Goal: Task Accomplishment & Management: Manage account settings

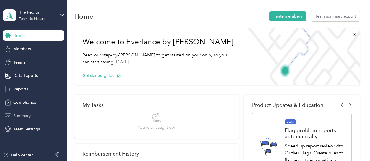
click at [24, 118] on span "Summary" at bounding box center [21, 116] width 17 height 6
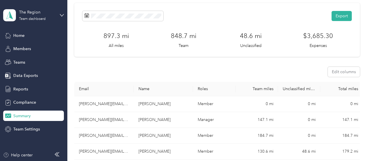
scroll to position [29, 0]
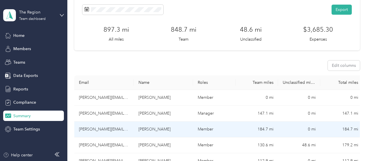
click at [111, 129] on td "[PERSON_NAME][EMAIL_ADDRESS][PERSON_NAME][DOMAIN_NAME]" at bounding box center [103, 130] width 59 height 16
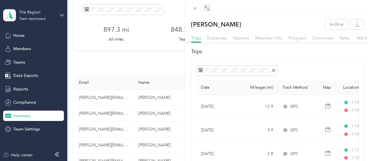
click at [209, 8] on icon at bounding box center [207, 8] width 5 height 5
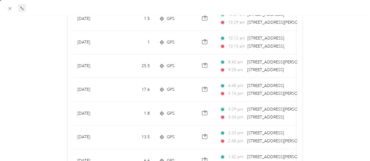
scroll to position [567, 0]
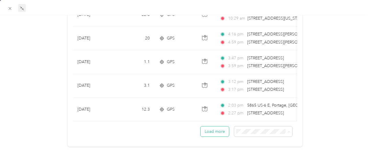
click at [217, 132] on button "Load more" at bounding box center [214, 132] width 28 height 10
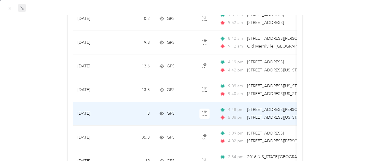
scroll to position [1001, 0]
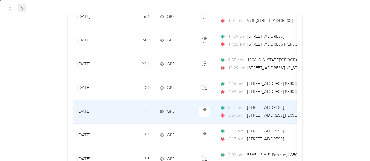
scroll to position [510, 0]
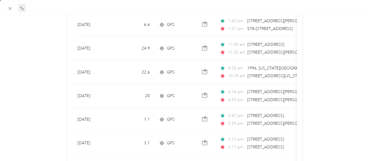
click at [32, 102] on div "[PERSON_NAME] Archive Trips Expenses Reports Member info Program Commute Rates …" at bounding box center [185, 155] width 370 height 1291
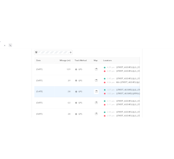
scroll to position [0, 0]
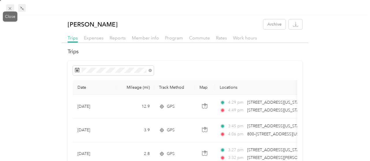
click at [11, 10] on icon at bounding box center [10, 8] width 3 height 3
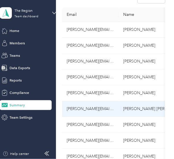
scroll to position [105, 0]
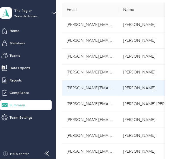
click at [72, 88] on td "[PERSON_NAME][EMAIL_ADDRESS][DOMAIN_NAME]" at bounding box center [90, 89] width 57 height 16
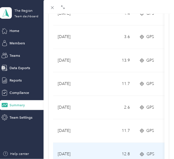
scroll to position [547, 0]
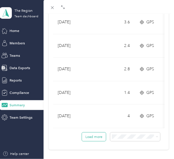
click at [94, 135] on button "Load more" at bounding box center [94, 137] width 24 height 9
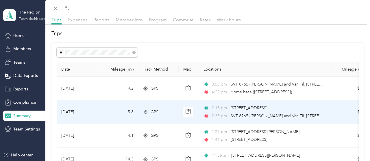
scroll to position [0, 0]
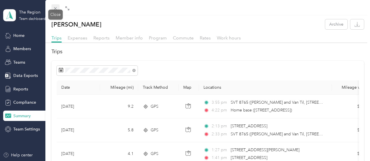
click at [56, 8] on icon at bounding box center [55, 8] width 5 height 5
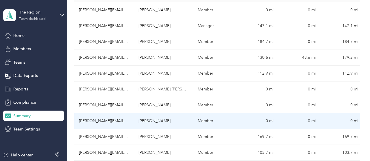
scroll to position [192, 0]
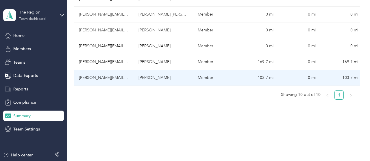
click at [94, 78] on td "[PERSON_NAME][EMAIL_ADDRESS][DOMAIN_NAME]" at bounding box center [103, 78] width 59 height 16
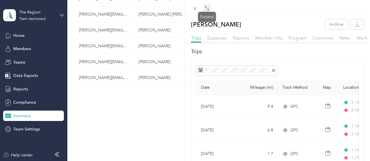
click at [204, 7] on span at bounding box center [207, 8] width 8 height 8
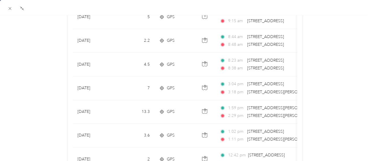
scroll to position [567, 0]
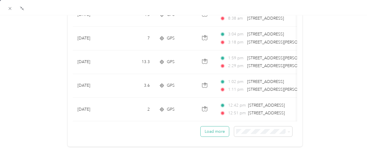
click at [208, 127] on button "Load more" at bounding box center [214, 132] width 28 height 10
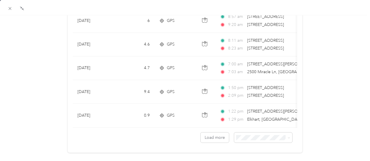
scroll to position [1159, 0]
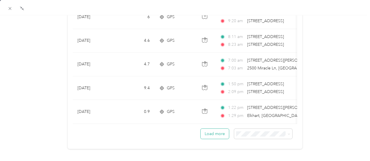
click at [224, 129] on button "Load more" at bounding box center [214, 134] width 28 height 10
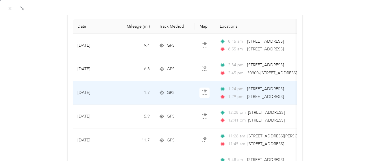
scroll to position [32, 0]
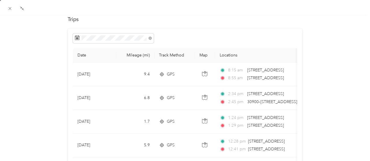
click at [5, 7] on div at bounding box center [185, 7] width 370 height 15
click at [9, 7] on icon at bounding box center [10, 8] width 5 height 5
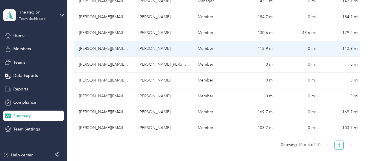
scroll to position [134, 0]
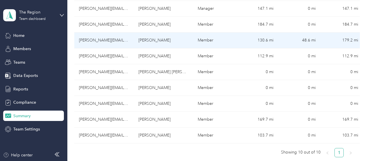
click at [101, 41] on td "[PERSON_NAME][EMAIL_ADDRESS][PERSON_NAME][DOMAIN_NAME]" at bounding box center [103, 41] width 59 height 16
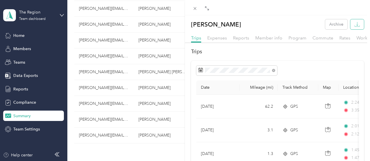
click at [355, 27] on icon "button" at bounding box center [356, 24] width 5 height 5
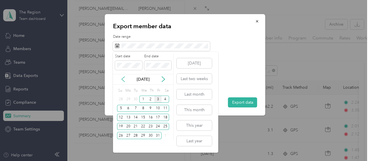
click at [122, 80] on icon at bounding box center [123, 79] width 3 height 5
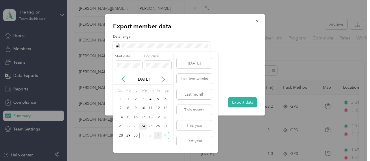
drag, startPoint x: 143, startPoint y: 127, endPoint x: 141, endPoint y: 129, distance: 3.3
click at [143, 127] on div "24" at bounding box center [143, 126] width 8 height 7
click at [137, 134] on div "30" at bounding box center [136, 135] width 8 height 7
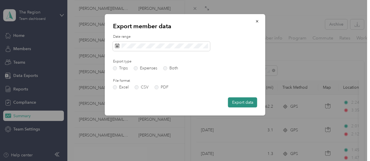
click at [233, 102] on button "Export data" at bounding box center [242, 103] width 29 height 10
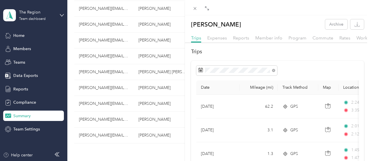
scroll to position [134, 0]
click at [357, 24] on icon "button" at bounding box center [356, 24] width 5 height 5
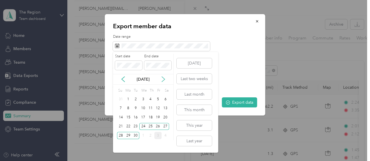
click at [164, 80] on icon at bounding box center [163, 79] width 3 height 5
click at [142, 99] on div "1" at bounding box center [143, 99] width 8 height 7
click at [160, 100] on div "3" at bounding box center [158, 99] width 8 height 7
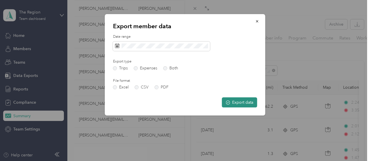
click at [235, 103] on button "Export data" at bounding box center [239, 103] width 35 height 10
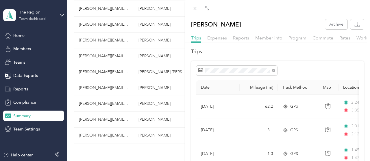
click at [107, 123] on div "[PERSON_NAME] Archive Trips Expenses Reports Member info Program Commute Rates …" at bounding box center [185, 80] width 370 height 161
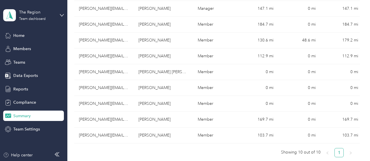
click at [106, 120] on div at bounding box center [185, 80] width 370 height 161
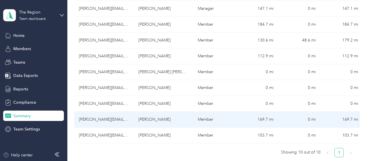
click at [127, 120] on td "[PERSON_NAME][EMAIL_ADDRESS][PERSON_NAME][DOMAIN_NAME]" at bounding box center [103, 120] width 59 height 16
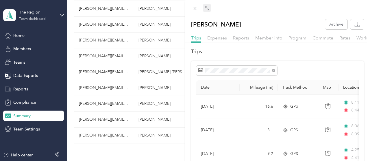
click at [207, 161] on div "Drag to resize Click to close [PERSON_NAME] Archive Trips Expenses Reports Memb…" at bounding box center [183, 161] width 367 height 0
click at [206, 9] on icon at bounding box center [207, 8] width 5 height 5
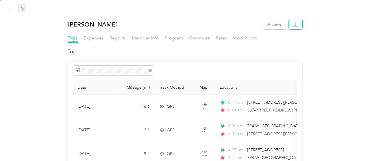
click at [299, 28] on button "button" at bounding box center [296, 24] width 14 height 10
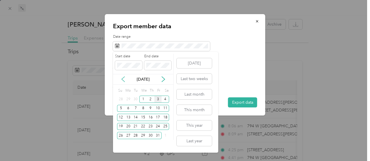
click at [123, 78] on icon at bounding box center [123, 80] width 6 height 6
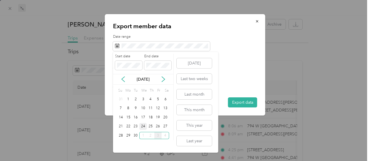
click at [144, 125] on div "24" at bounding box center [143, 126] width 8 height 7
click at [135, 136] on div "30" at bounding box center [136, 135] width 8 height 7
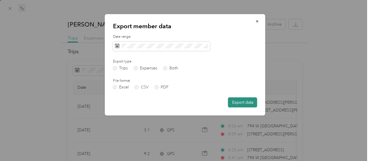
click at [240, 105] on button "Export data" at bounding box center [242, 103] width 29 height 10
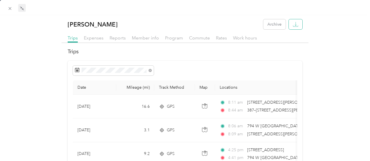
click at [294, 22] on icon "button" at bounding box center [295, 24] width 5 height 5
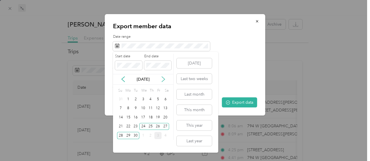
click at [163, 77] on icon at bounding box center [163, 80] width 6 height 6
click at [144, 96] on div "1" at bounding box center [143, 99] width 8 height 7
click at [160, 98] on div "3" at bounding box center [158, 99] width 8 height 7
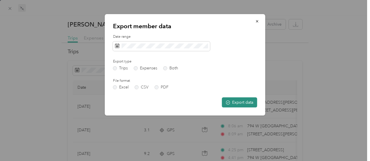
click at [246, 101] on button "Export data" at bounding box center [239, 103] width 35 height 10
